Goal: Information Seeking & Learning: Learn about a topic

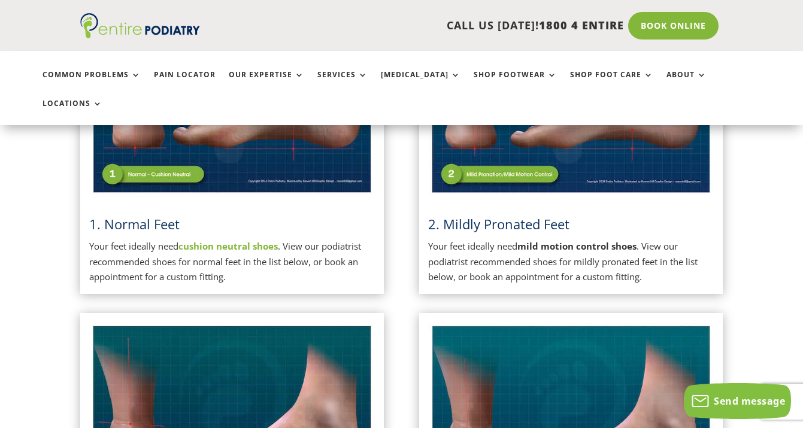
scroll to position [423, 0]
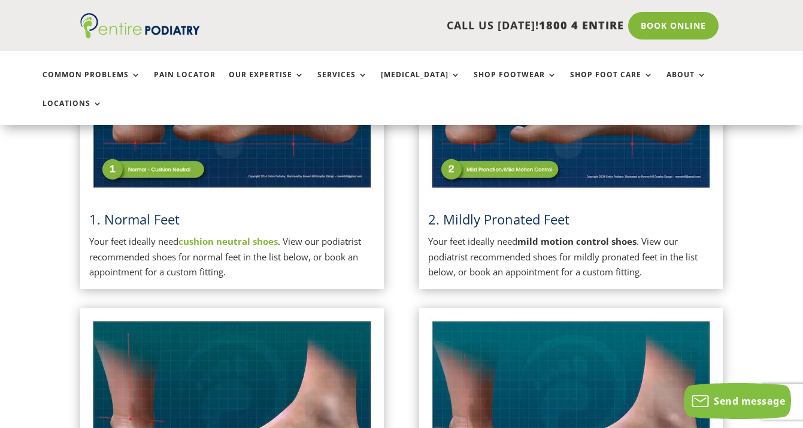
click at [526, 235] on strong "mild motion control shoes" at bounding box center [576, 241] width 119 height 12
click at [523, 235] on strong "mild motion control shoes" at bounding box center [576, 241] width 119 height 12
click at [519, 210] on span "2. Mildly Pronated Feet" at bounding box center [498, 219] width 141 height 18
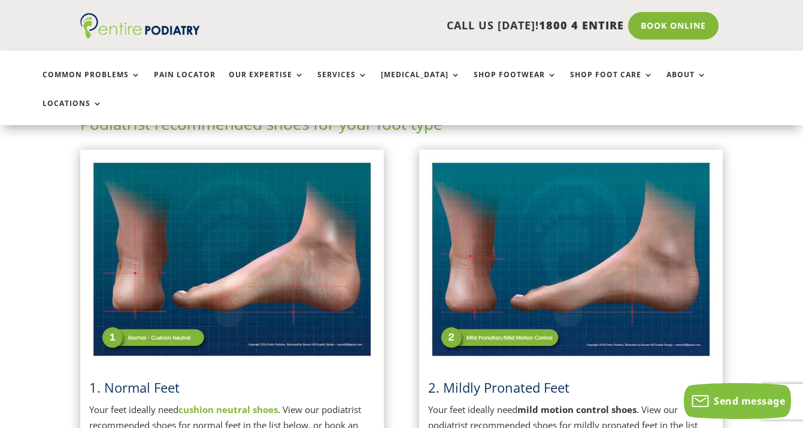
scroll to position [259, 0]
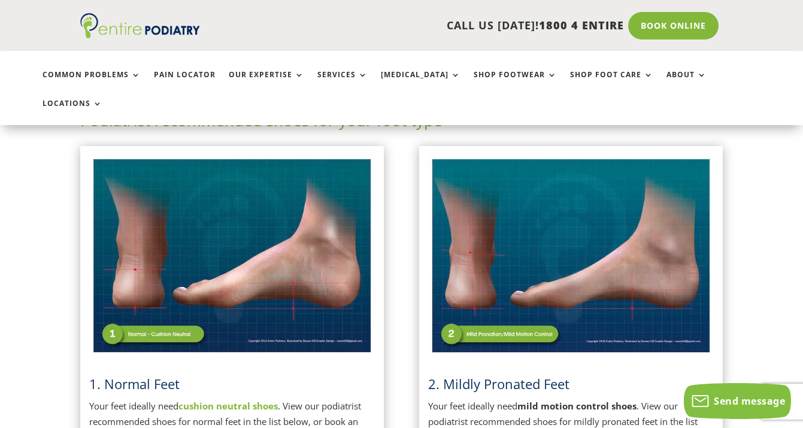
click at [485, 305] on img at bounding box center [571, 255] width 286 height 201
click at [486, 295] on img at bounding box center [571, 255] width 286 height 201
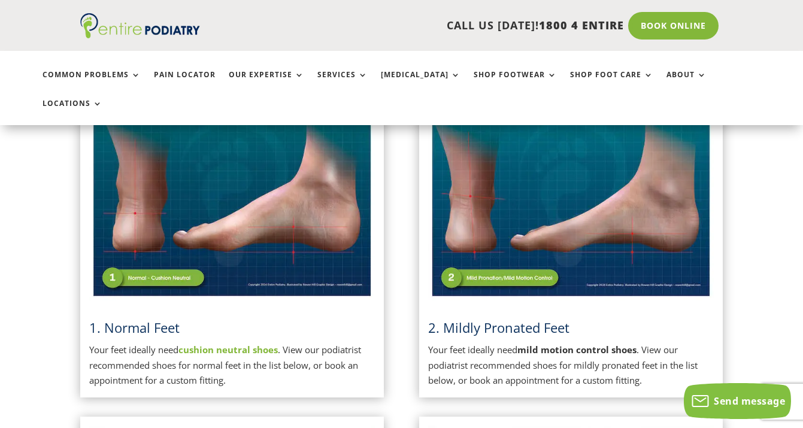
scroll to position [316, 0]
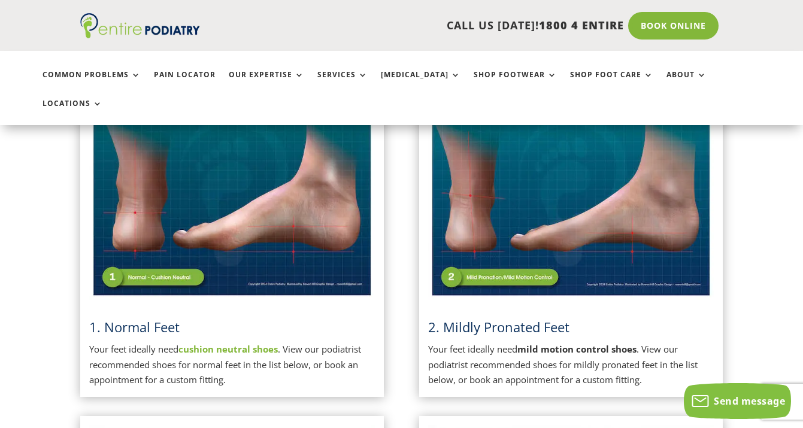
click at [505, 342] on p "Your feet ideally need mild motion control shoes . View our podiatrist recommen…" at bounding box center [571, 365] width 286 height 46
click at [493, 318] on span "2. Mildly Pronated Feet" at bounding box center [498, 327] width 141 height 18
click at [464, 318] on span "2. Mildly Pronated Feet" at bounding box center [498, 327] width 141 height 18
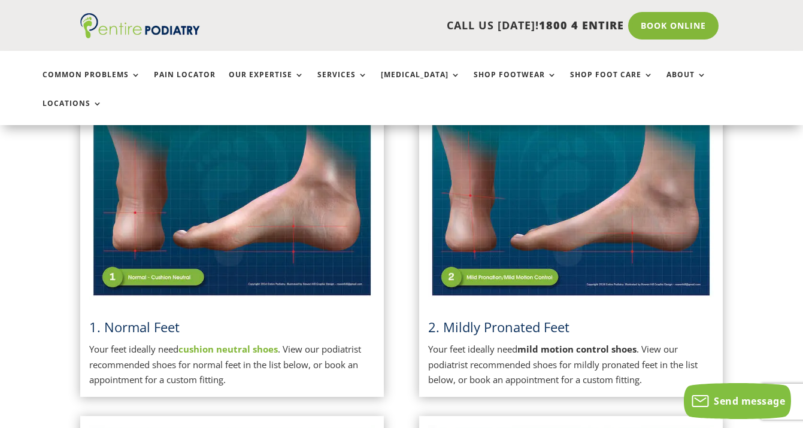
click at [600, 168] on img at bounding box center [571, 198] width 286 height 201
click at [615, 170] on img at bounding box center [571, 198] width 286 height 201
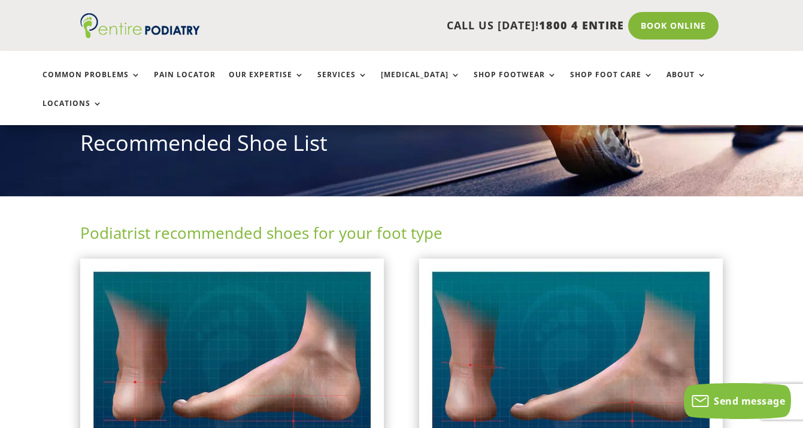
scroll to position [144, 0]
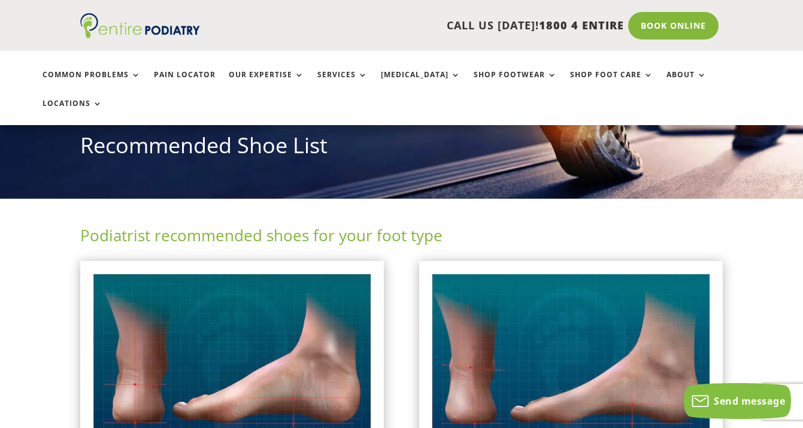
click at [303, 225] on h2 "Podiatrist recommended shoes for your foot type" at bounding box center [401, 239] width 643 height 28
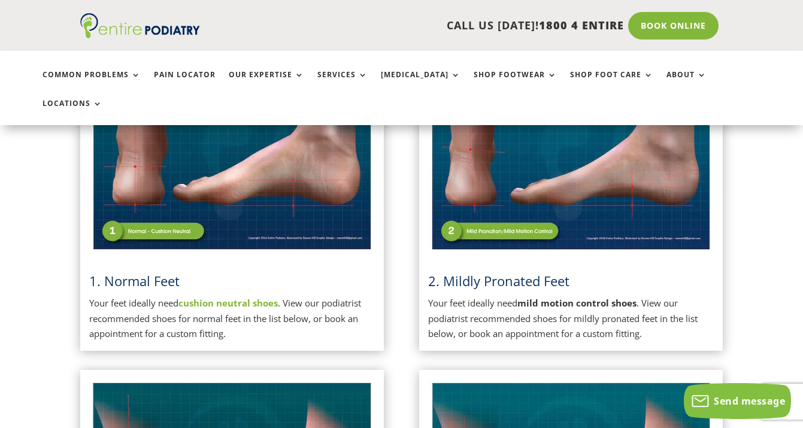
scroll to position [362, 0]
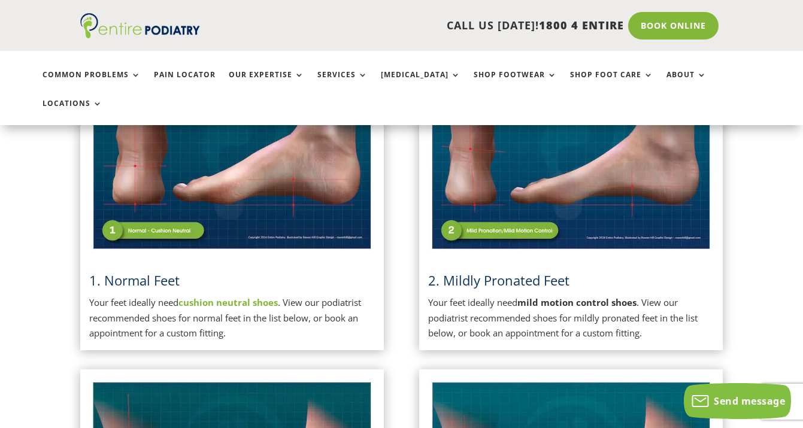
click at [561, 296] on strong "mild motion control shoes" at bounding box center [576, 302] width 119 height 12
click at [202, 296] on strong "cushion neutral shoes" at bounding box center [227, 302] width 99 height 12
click at [608, 296] on strong "mild motion control shoes" at bounding box center [576, 302] width 119 height 12
drag, startPoint x: 638, startPoint y: 272, endPoint x: 524, endPoint y: 274, distance: 113.8
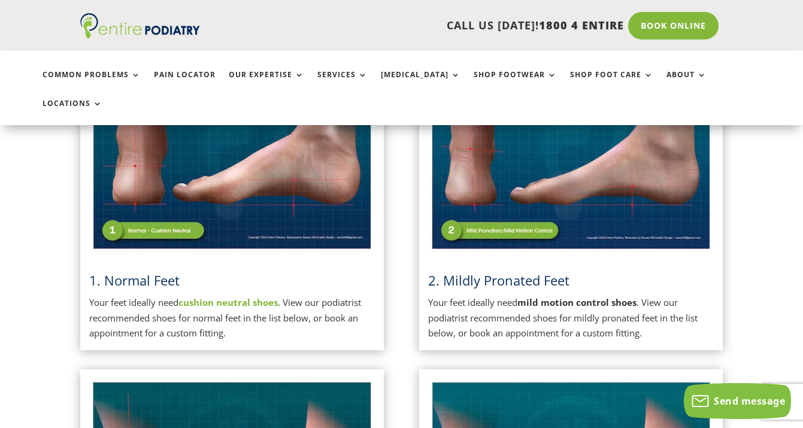
click at [524, 296] on strong "mild motion control shoes" at bounding box center [576, 302] width 119 height 12
copy p "mild motion control shoes"
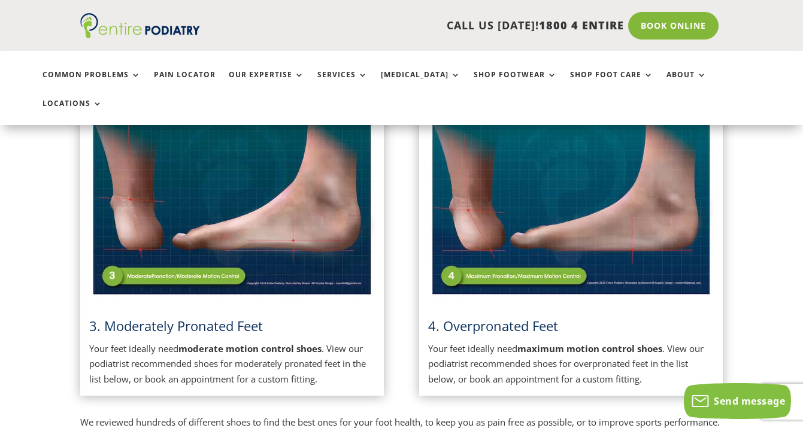
scroll to position [656, 0]
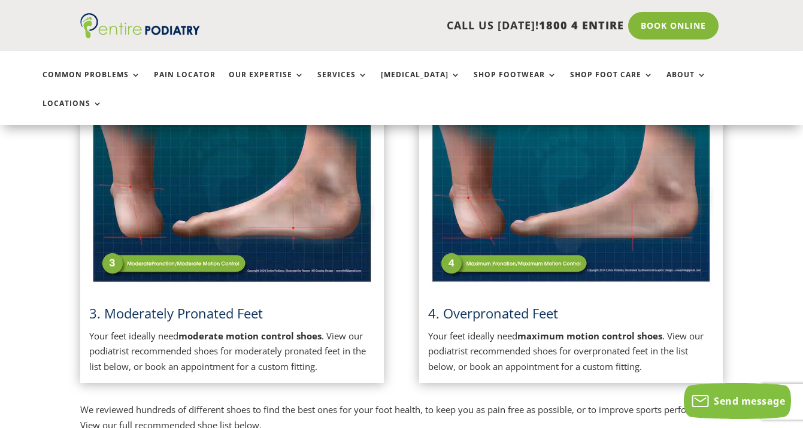
click at [569, 330] on strong "maximum motion control shoes" at bounding box center [589, 336] width 145 height 12
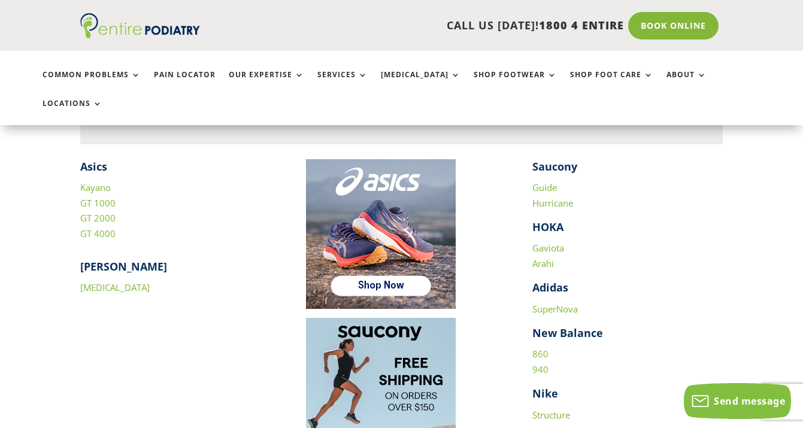
scroll to position [1628, 0]
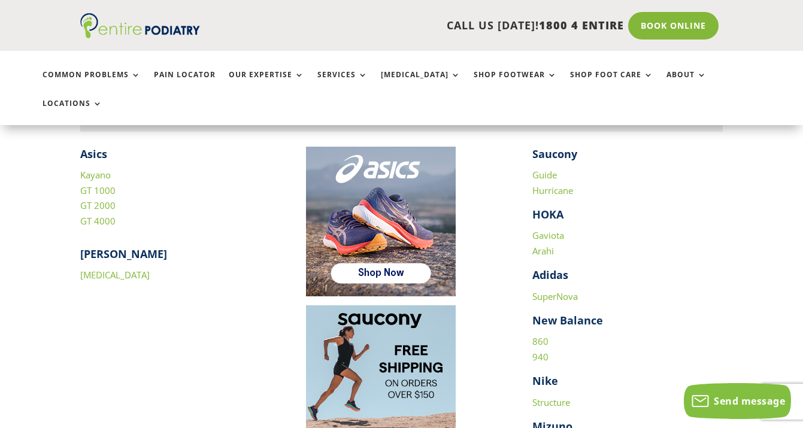
click at [540, 335] on link "860" at bounding box center [540, 341] width 16 height 12
click at [538, 351] on link "940" at bounding box center [540, 357] width 16 height 12
